Goal: Share content: Share content

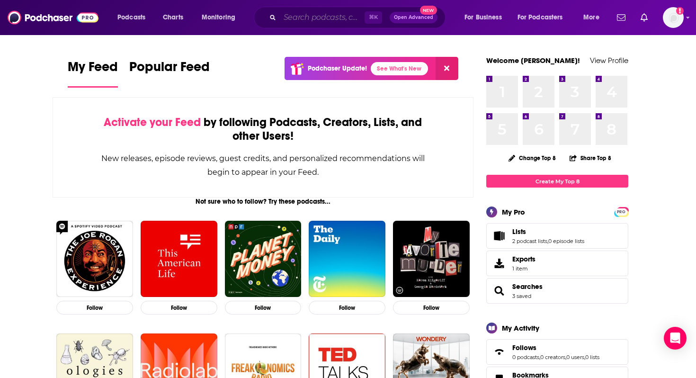
click at [332, 20] on input "Search podcasts, credits, & more..." at bounding box center [322, 17] width 85 height 15
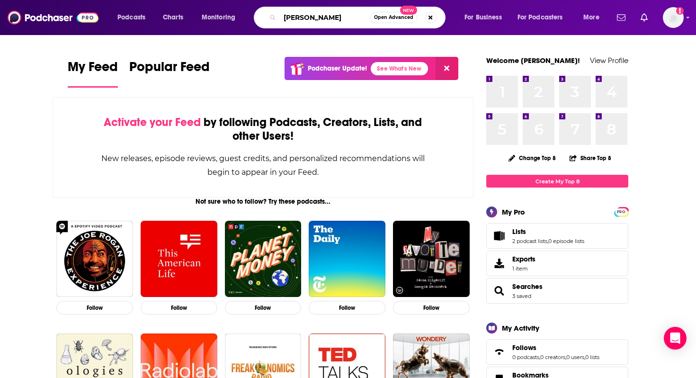
type input "[PERSON_NAME]"
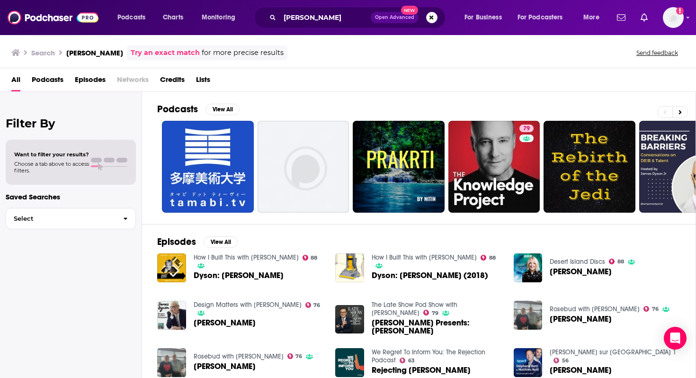
click at [293, 87] on div "All Podcasts Episodes Networks Credits Lists" at bounding box center [349, 81] width 677 height 19
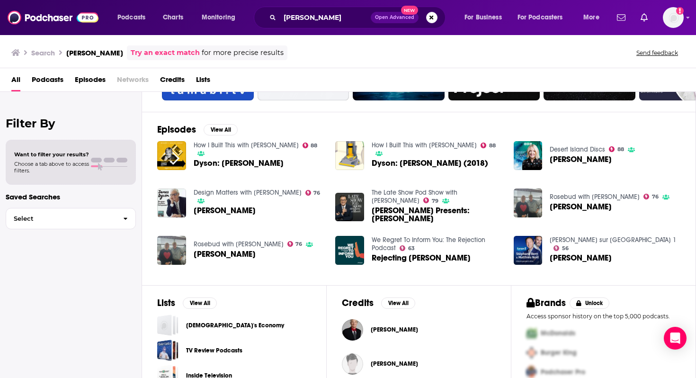
scroll to position [125, 0]
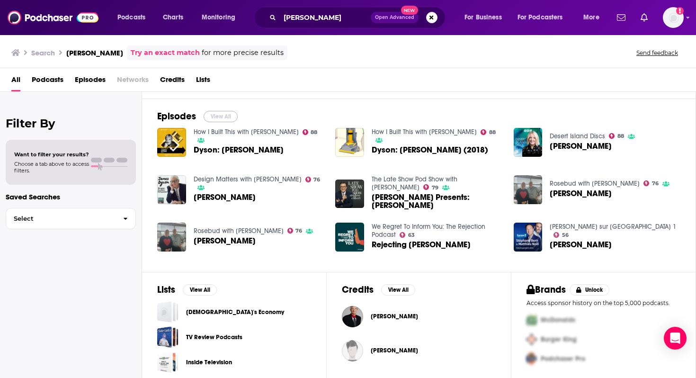
click at [225, 115] on button "View All" at bounding box center [221, 116] width 34 height 11
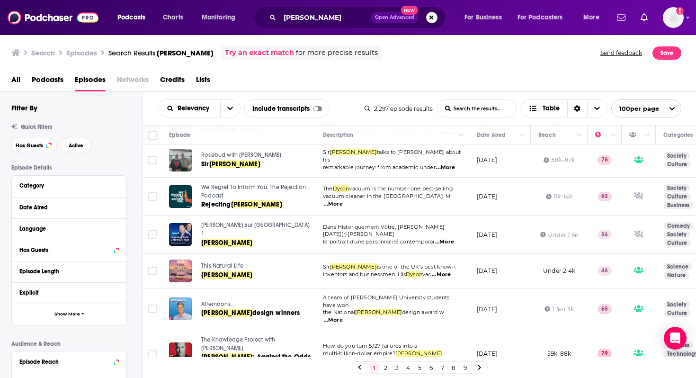
scroll to position [373, 0]
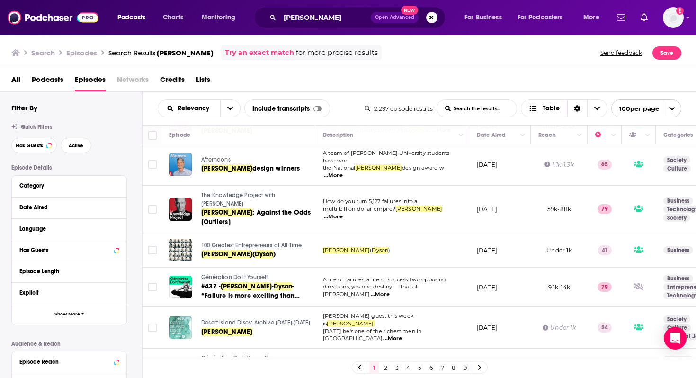
click at [106, 168] on p "Episode Details" at bounding box center [68, 167] width 115 height 7
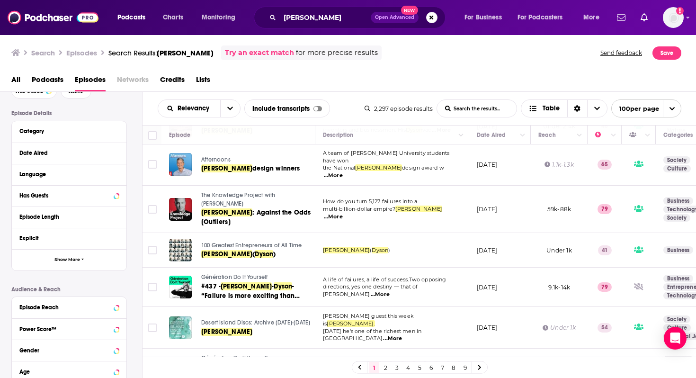
scroll to position [54, 0]
click at [82, 263] on span "button" at bounding box center [82, 259] width 3 height 5
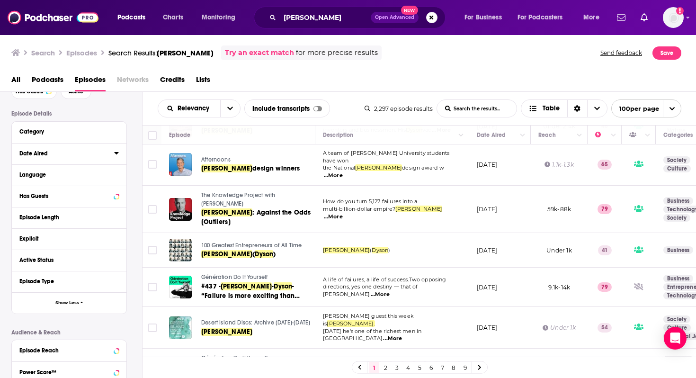
click at [54, 156] on div "Date Aired" at bounding box center [63, 153] width 89 height 7
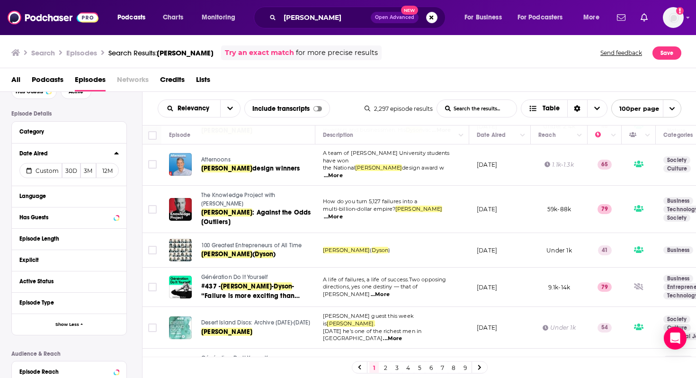
click at [356, 79] on div "All Podcasts Episodes Networks Credits Lists" at bounding box center [349, 81] width 677 height 19
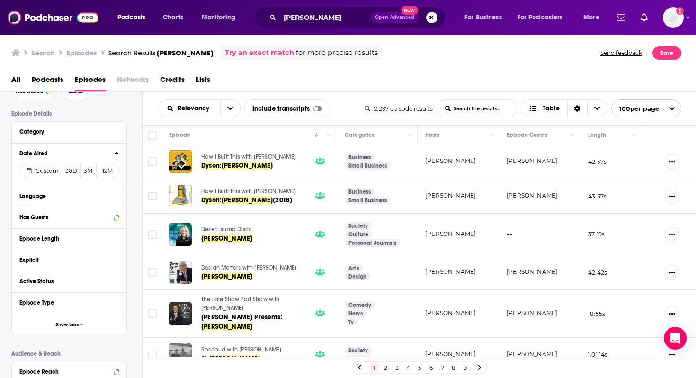
scroll to position [0, 0]
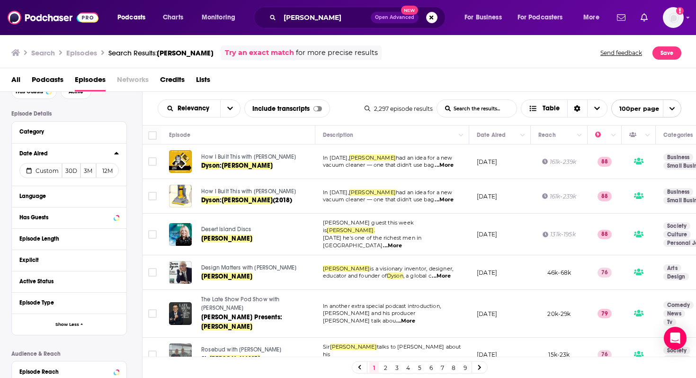
click at [372, 75] on div "All Podcasts Episodes Networks Credits Lists" at bounding box center [349, 81] width 677 height 19
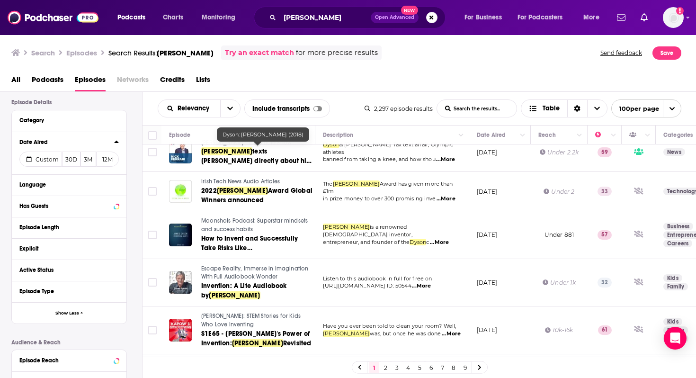
scroll to position [218, 0]
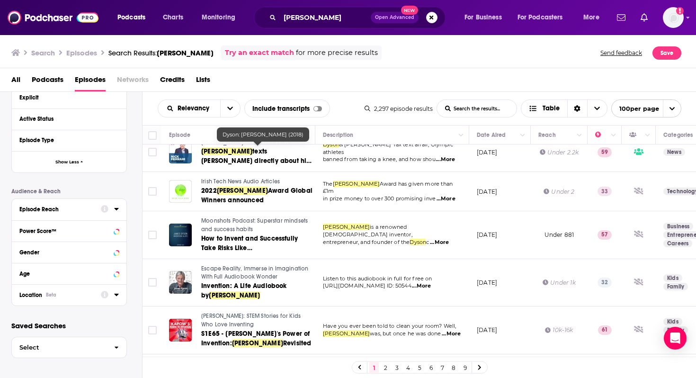
click at [117, 297] on icon at bounding box center [116, 295] width 5 height 8
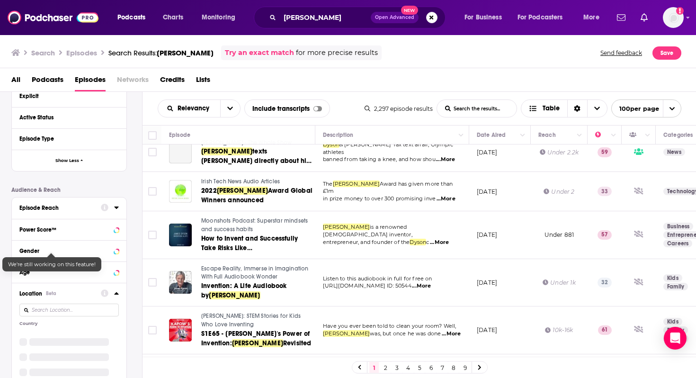
scroll to position [323, 0]
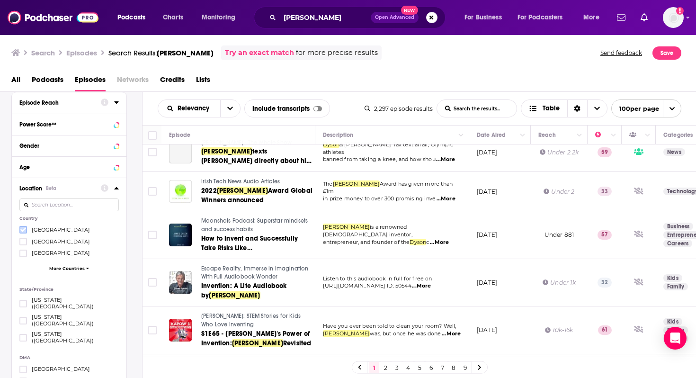
click at [22, 231] on icon at bounding box center [23, 230] width 6 height 6
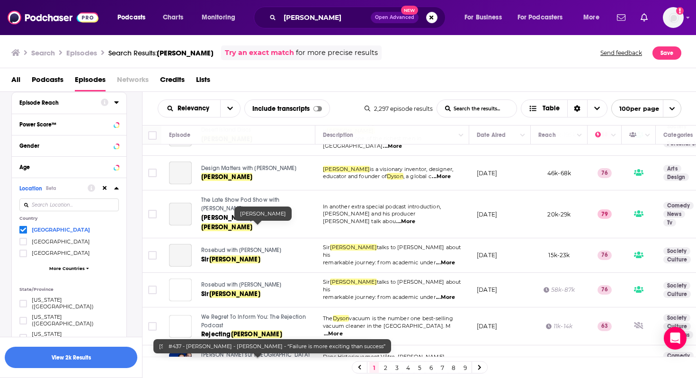
scroll to position [0, 0]
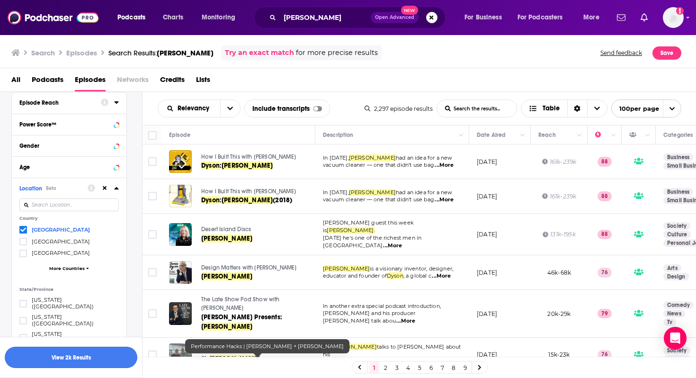
click at [76, 357] on button "View 2k Results" at bounding box center [71, 356] width 133 height 21
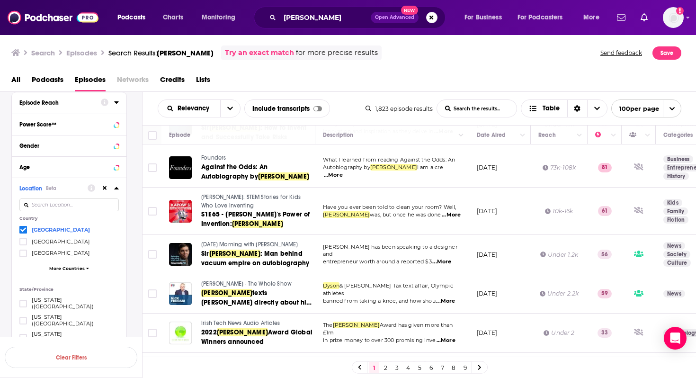
scroll to position [1375, 0]
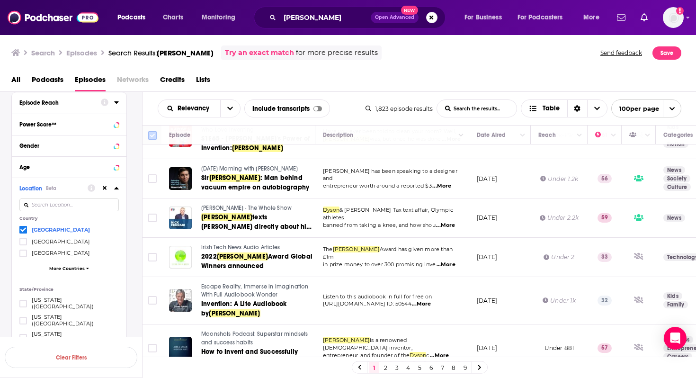
click at [154, 135] on input "Toggle select all" at bounding box center [152, 135] width 9 height 9
checkbox input "true"
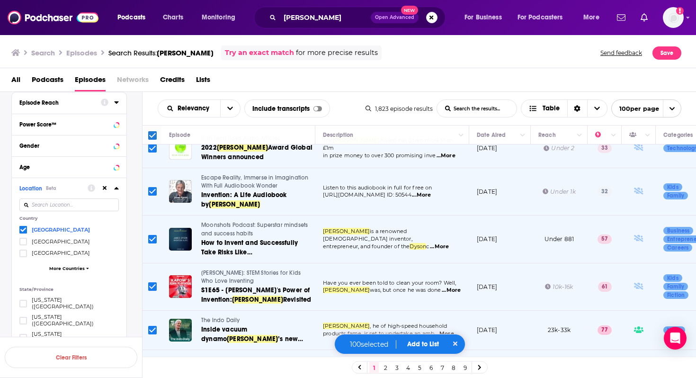
scroll to position [1483, 0]
click at [421, 342] on span "Add to List" at bounding box center [423, 344] width 32 height 8
click at [424, 325] on button "Add Podcasts" at bounding box center [420, 326] width 51 height 18
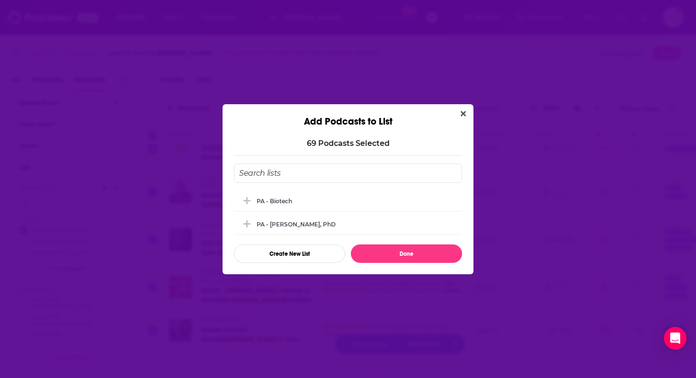
click at [301, 184] on div "PA - Biotech [GEOGRAPHIC_DATA] - [PERSON_NAME], PhD Create New List Done" at bounding box center [348, 212] width 228 height 99
click at [291, 173] on input "Add Podcast To List" at bounding box center [348, 172] width 228 height 19
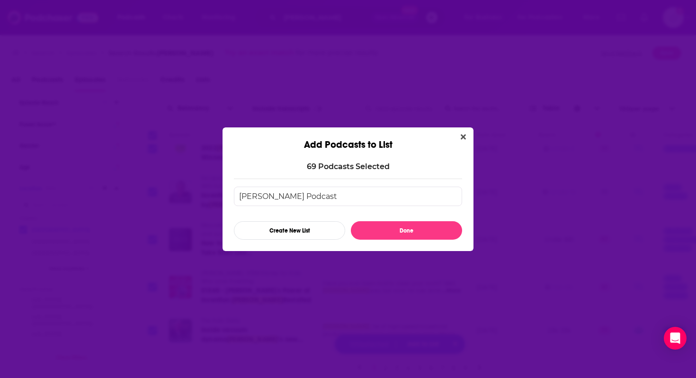
type input "[PERSON_NAME] Podcasts"
click at [335, 193] on input "[PERSON_NAME] Podcasts" at bounding box center [348, 195] width 228 height 19
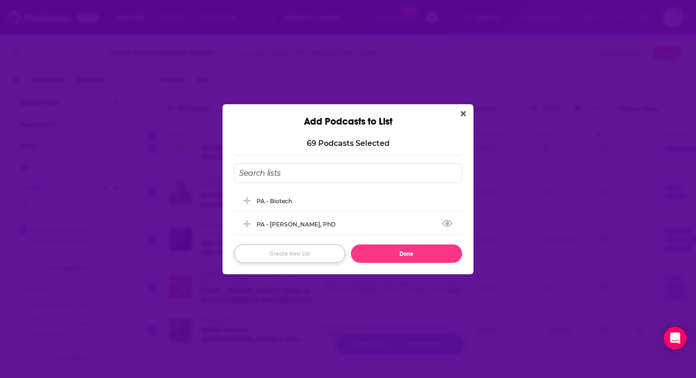
click at [294, 252] on button "Create New List" at bounding box center [289, 253] width 111 height 18
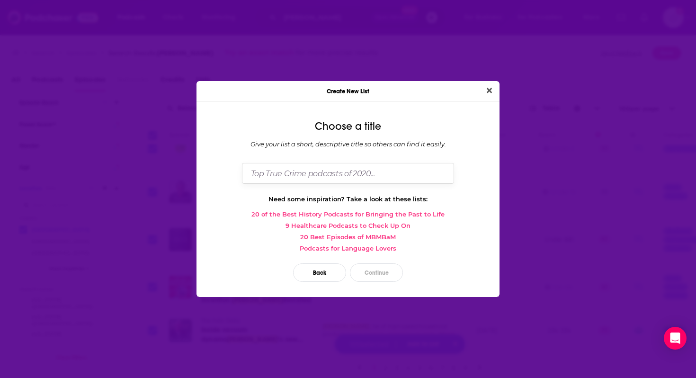
click at [301, 175] on input "Dialog" at bounding box center [348, 173] width 212 height 20
type input "[PERSON_NAME]"
click at [373, 273] on button "Continue" at bounding box center [376, 272] width 53 height 18
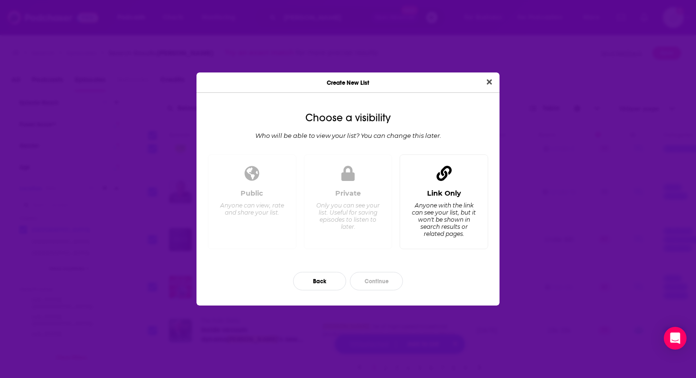
click at [465, 206] on div "Anyone with the link can see your list, but it won't be shown in search results…" at bounding box center [443, 219] width 65 height 35
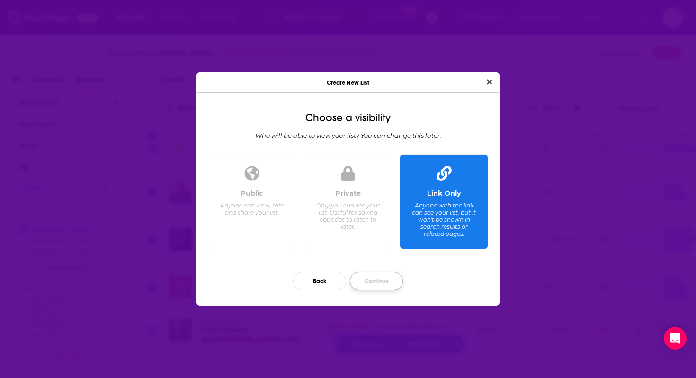
click at [379, 283] on button "Continue" at bounding box center [376, 281] width 53 height 18
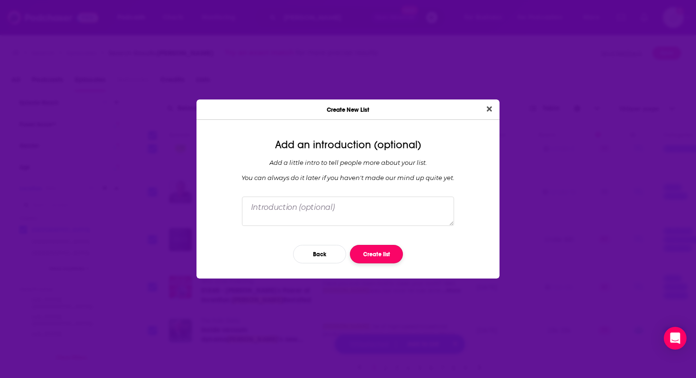
click at [391, 261] on button "Create list" at bounding box center [376, 254] width 53 height 18
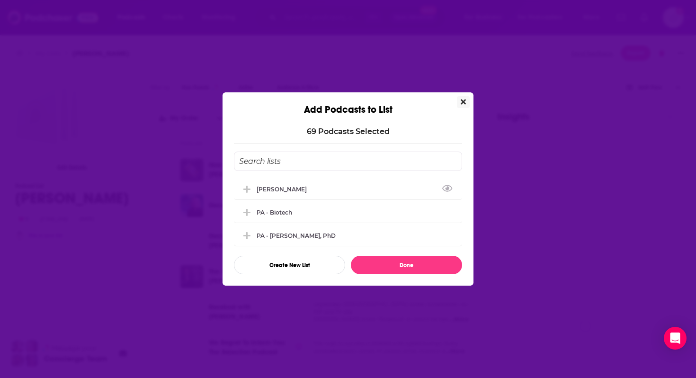
click at [461, 98] on icon "Close" at bounding box center [462, 102] width 5 height 8
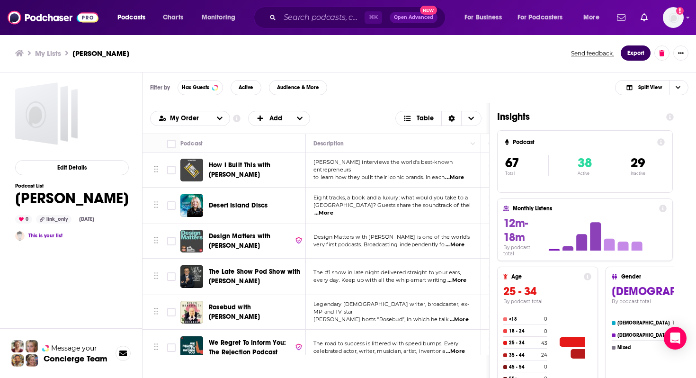
click at [634, 52] on button "Export" at bounding box center [635, 52] width 30 height 15
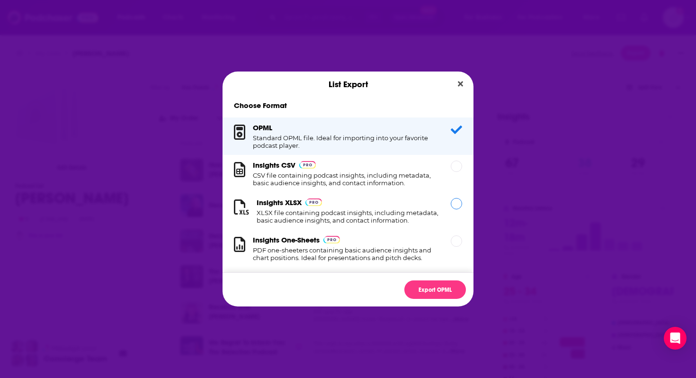
click at [452, 205] on div "Dialog" at bounding box center [456, 203] width 11 height 11
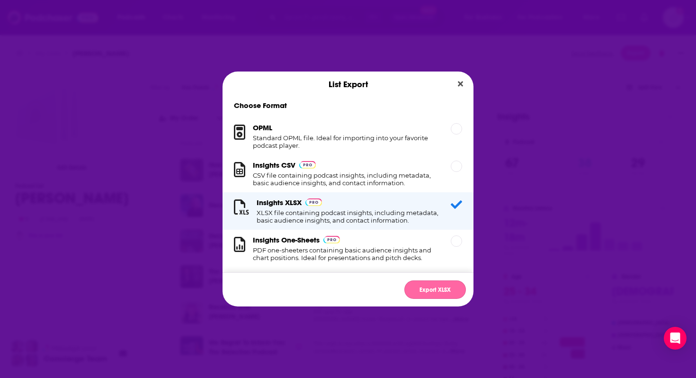
click at [438, 291] on button "Export XLSX" at bounding box center [435, 289] width 62 height 18
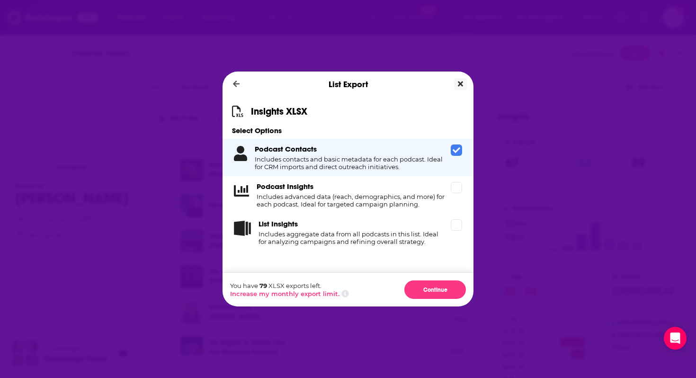
click at [460, 82] on icon "Close" at bounding box center [460, 84] width 5 height 8
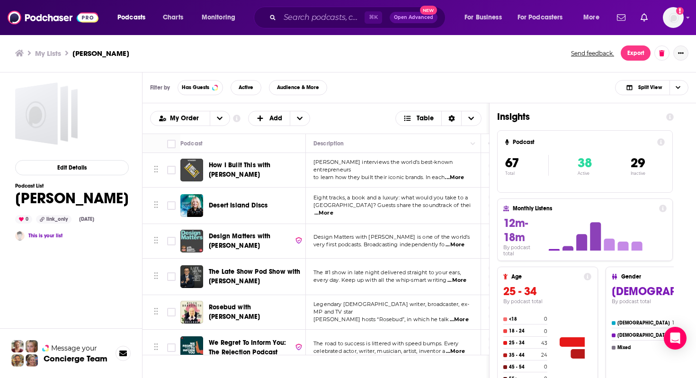
click at [681, 55] on icon "Show More Button" at bounding box center [681, 53] width 6 height 6
click at [679, 53] on icon "Show More Button" at bounding box center [681, 52] width 6 height 1
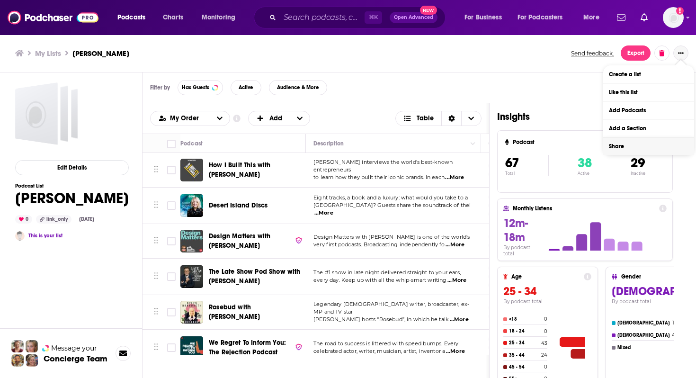
click at [630, 148] on button "Share" at bounding box center [648, 146] width 91 height 18
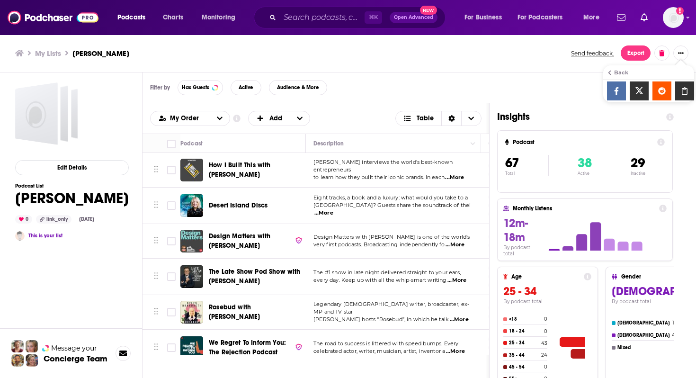
click at [685, 91] on icon "Show additional menu" at bounding box center [684, 91] width 19 height 8
